Goal: Check status: Check status

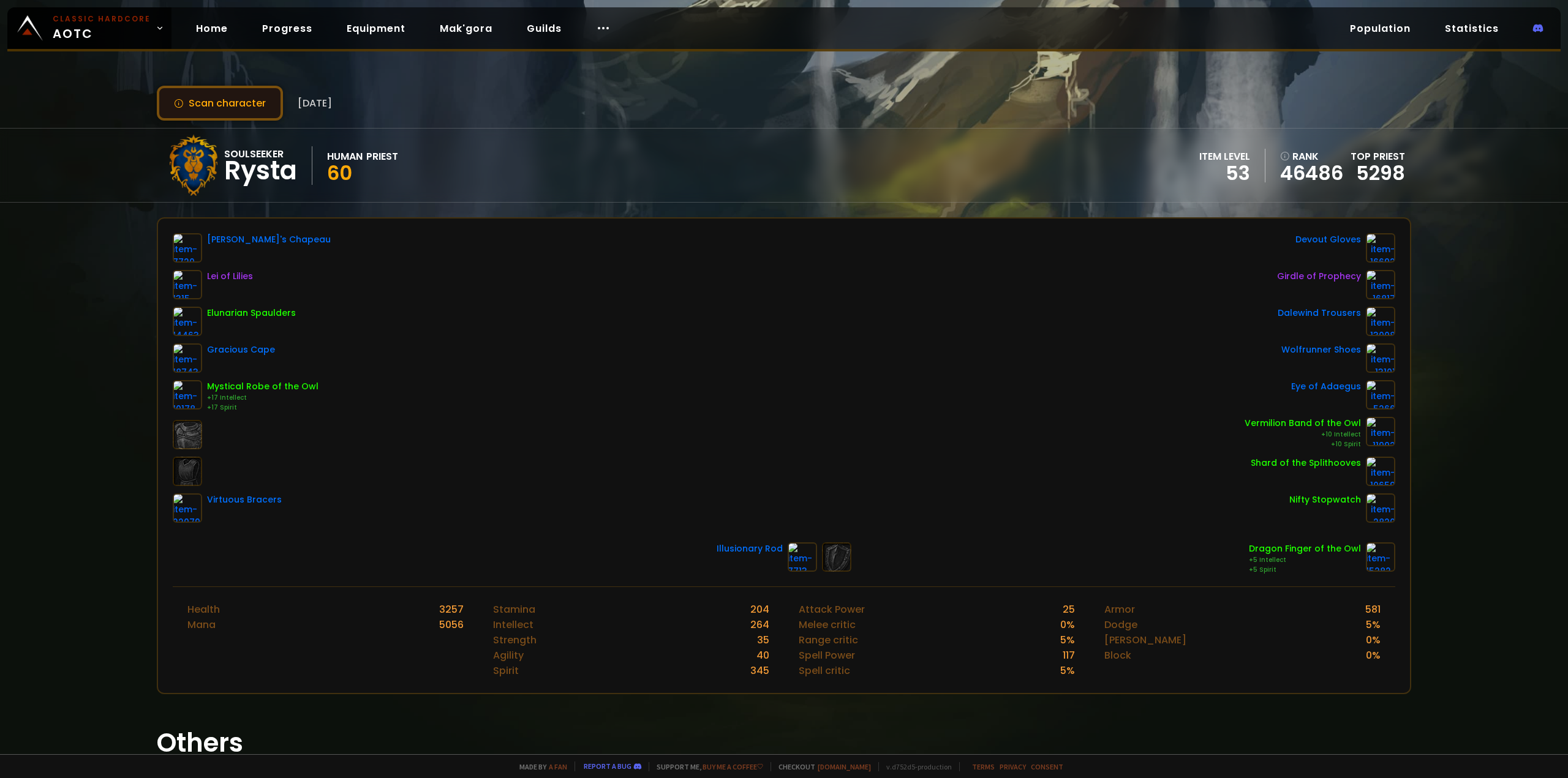
click at [227, 106] on button "Scan character" at bounding box center [219, 103] width 126 height 35
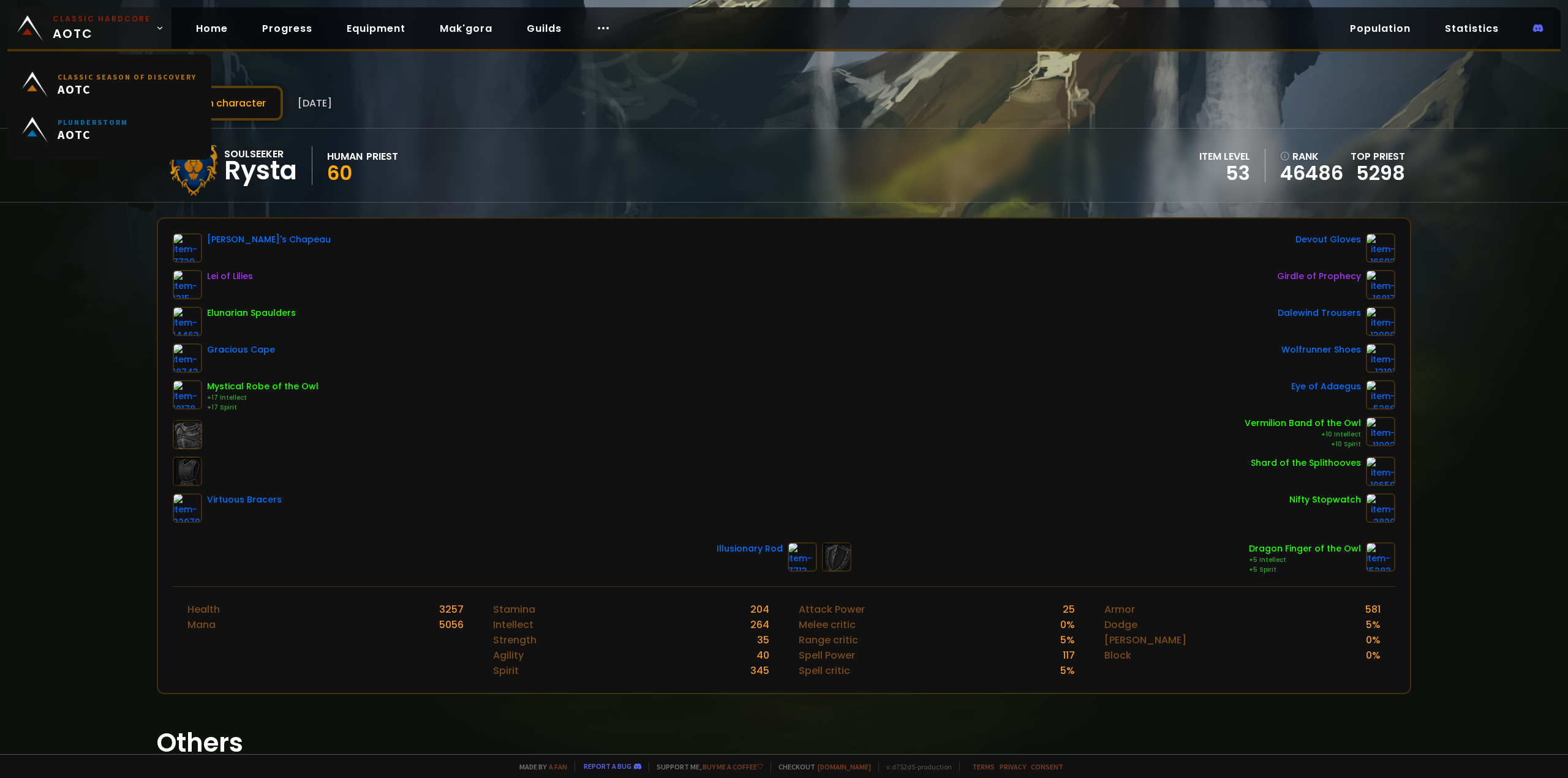
click at [83, 27] on span "Classic Hardcore AOTC" at bounding box center [101, 28] width 98 height 30
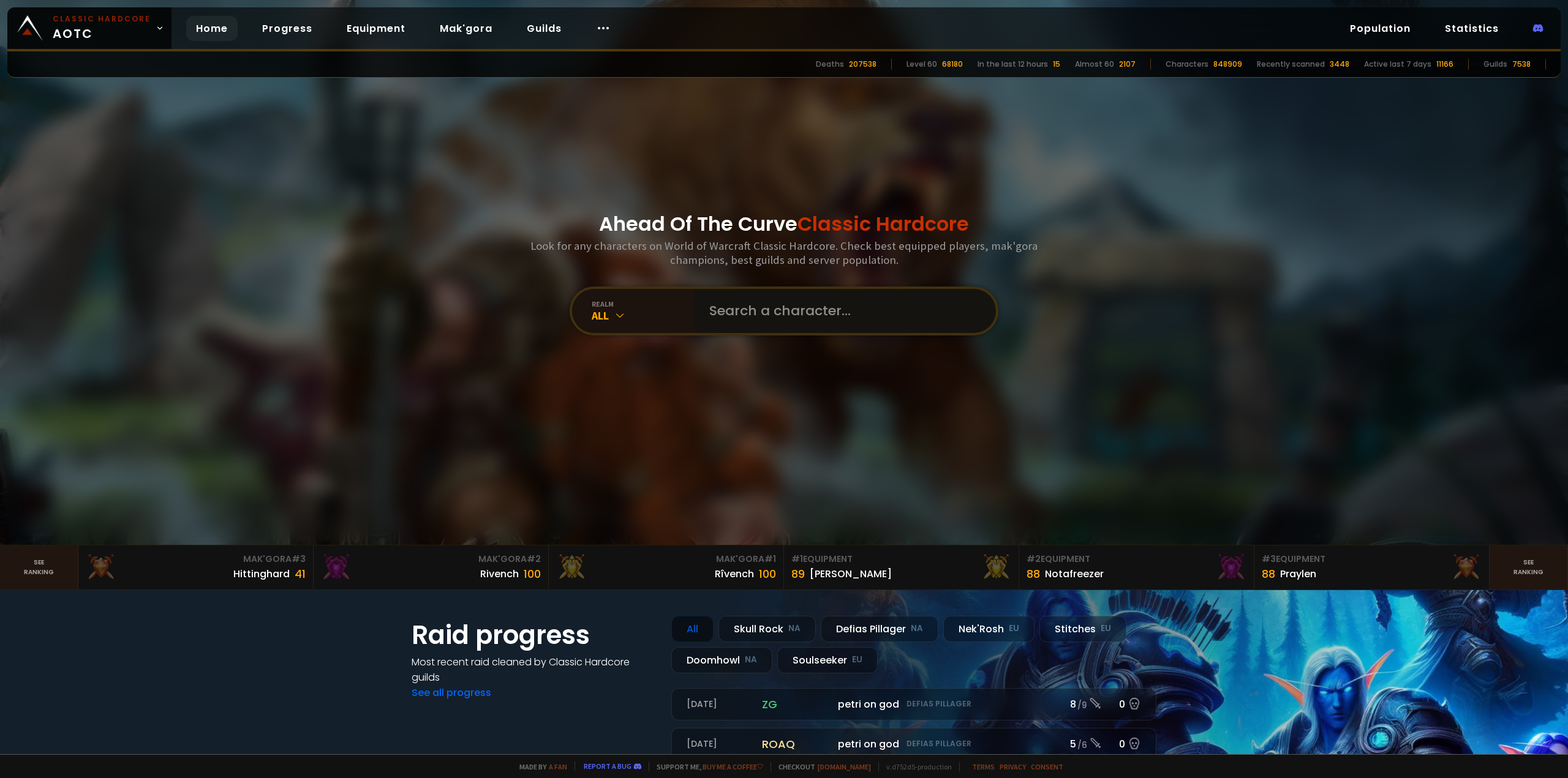
click at [771, 309] on input "text" at bounding box center [841, 311] width 279 height 44
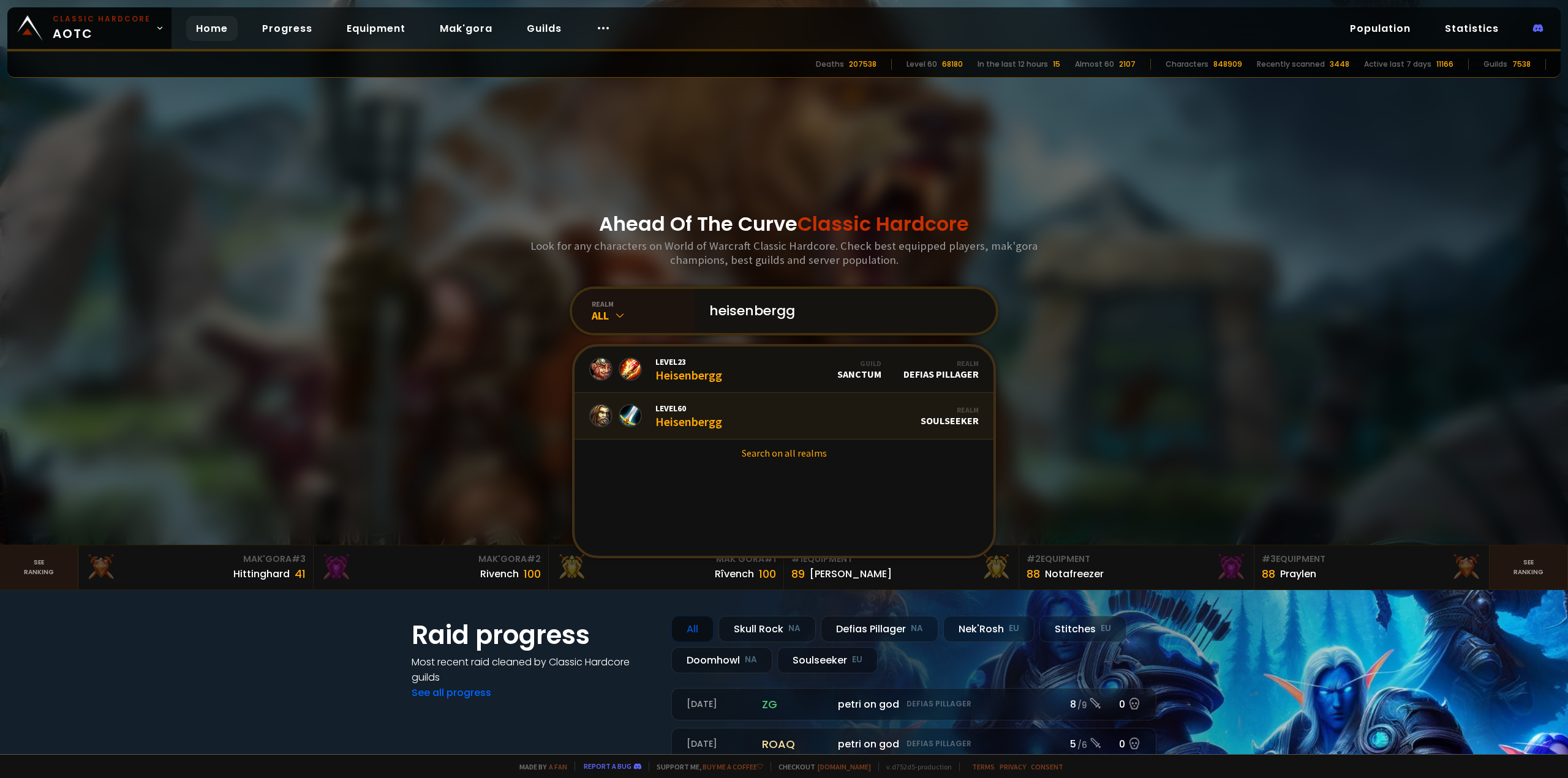
type input "heisenbergg"
click at [723, 420] on link "Level 60 Heisenbergg Realm Soulseeker" at bounding box center [783, 416] width 419 height 47
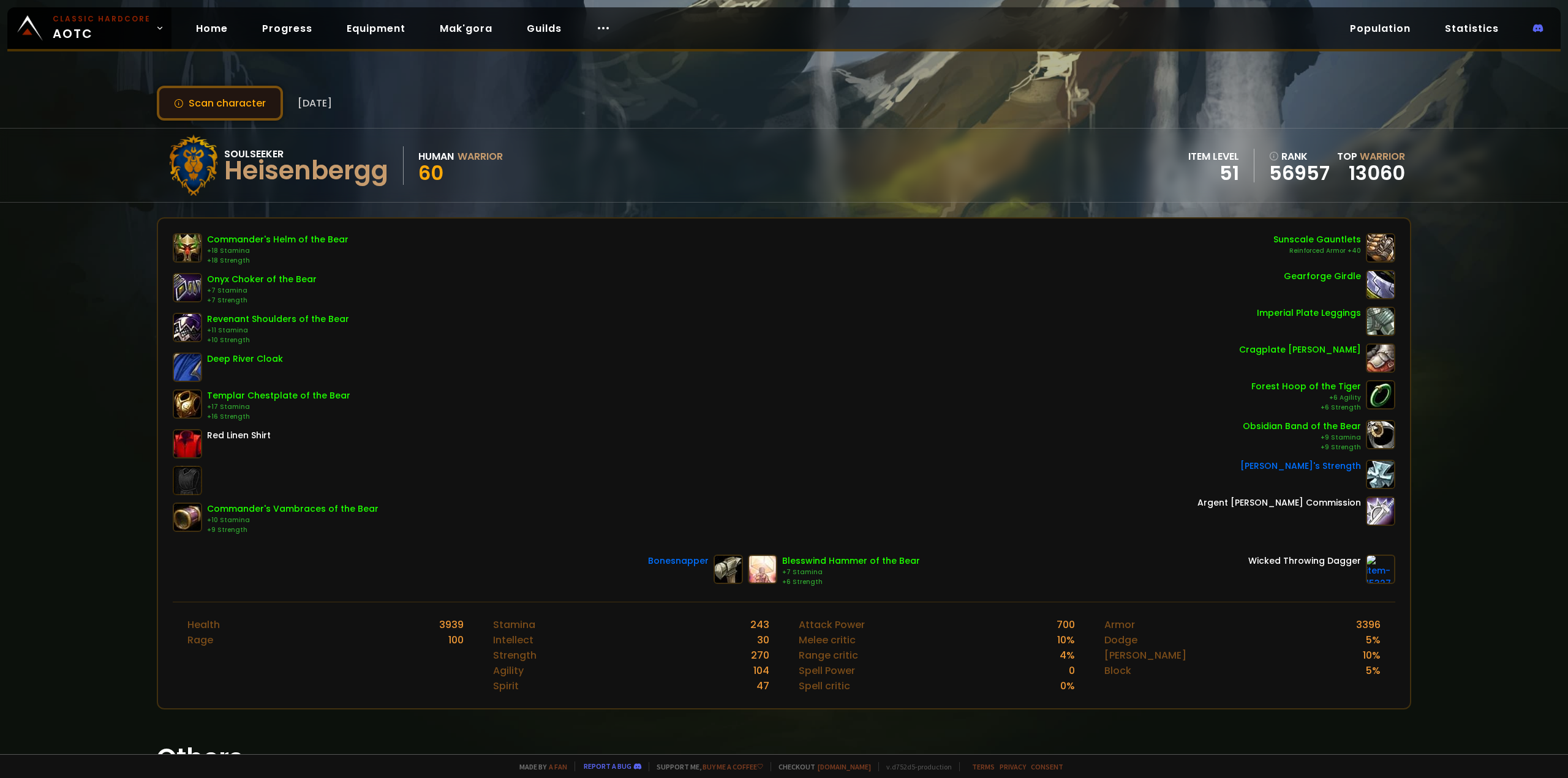
click at [241, 106] on button "Scan character" at bounding box center [219, 103] width 126 height 35
